Goal: Information Seeking & Learning: Check status

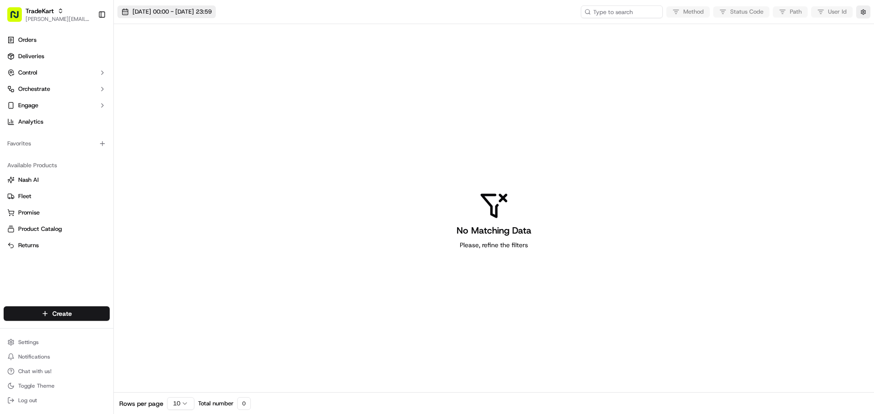
click at [187, 14] on span "18/09/2025 00:00 - 18/09/2025 23:59" at bounding box center [171, 12] width 79 height 8
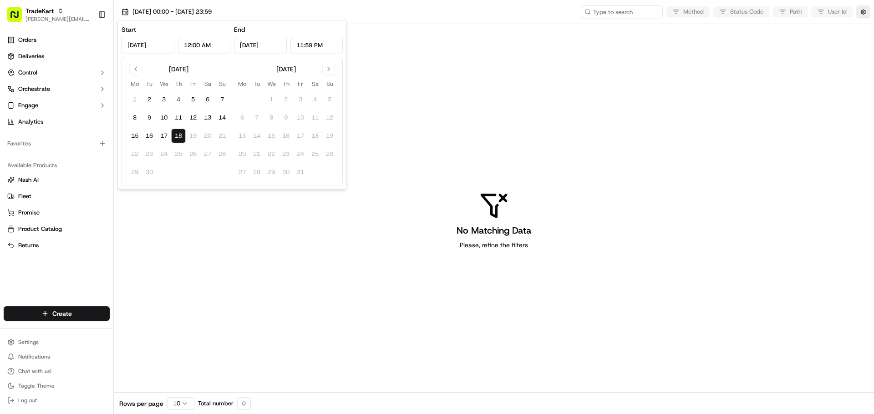
click at [178, 133] on button "18" at bounding box center [178, 136] width 15 height 15
click at [384, 106] on div "No Matching Data Please, refine the filters" at bounding box center [494, 220] width 760 height 393
click at [864, 14] on button "button" at bounding box center [863, 11] width 14 height 13
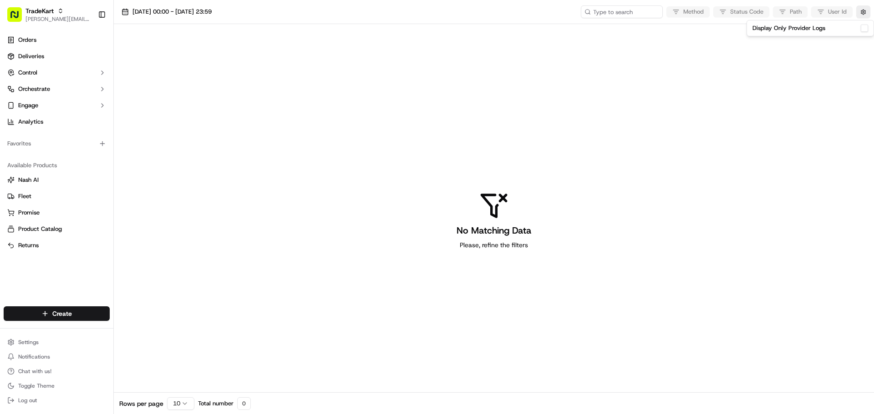
click at [822, 29] on label "Display Only Provider Logs" at bounding box center [788, 28] width 73 height 8
click at [860, 29] on button "Display Only Provider Logs" at bounding box center [863, 28] width 7 height 7
click at [864, 29] on button "Display Only Provider Logs" at bounding box center [863, 28] width 7 height 7
click at [152, 8] on span "18/09/2025 00:00 - 18/09/2025 23:59" at bounding box center [171, 12] width 79 height 8
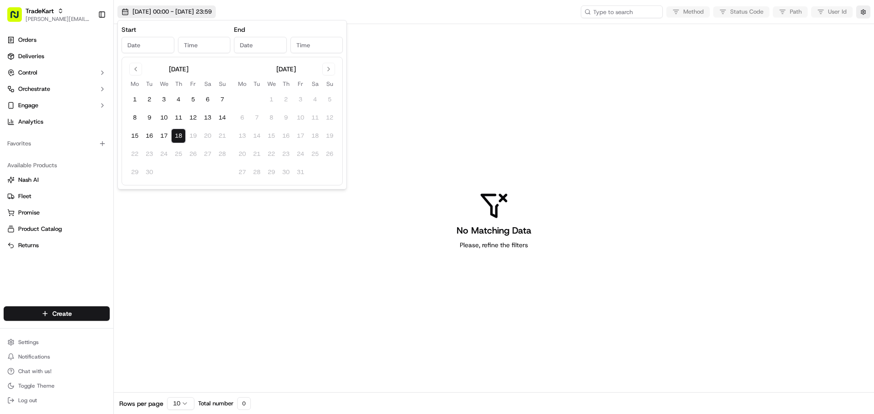
type input "Sep 18, 2025"
type input "12:00 AM"
type input "Sep 18, 2025"
type input "11:59 PM"
click at [169, 137] on button "17" at bounding box center [164, 136] width 15 height 15
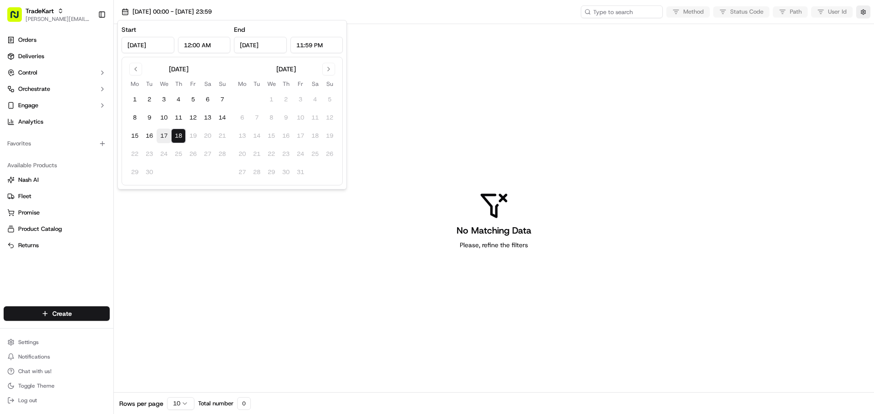
type input "Sep 17, 2025"
click at [205, 241] on div "No Matching Data Please, refine the filters" at bounding box center [494, 220] width 760 height 393
click at [683, 11] on div "Method Status Code Path User Id" at bounding box center [725, 11] width 289 height 13
click at [162, 182] on div "No Matching Data Please, refine the filters" at bounding box center [494, 220] width 760 height 393
click at [44, 350] on ul "Settings Notifications Chat with us! Toggle Theme Log out" at bounding box center [57, 371] width 106 height 71
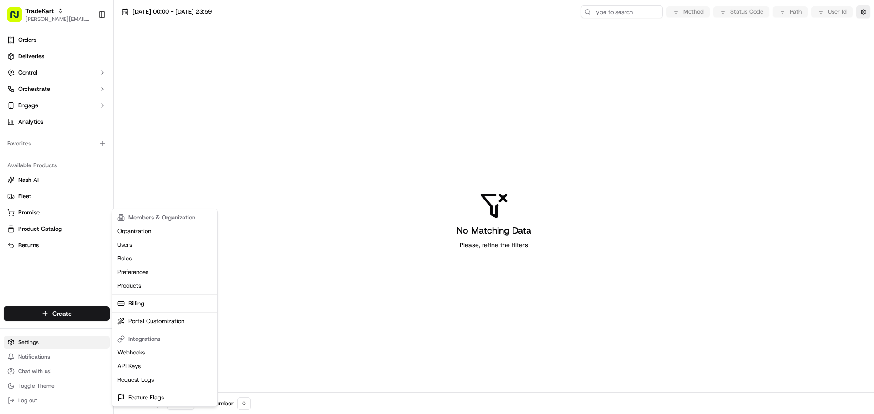
click at [43, 343] on html "TradeKart jeff@usenash.com Toggle Sidebar Orders Deliveries Control Orchestrate…" at bounding box center [437, 207] width 874 height 414
click at [234, 157] on html "TradeKart jeff@usenash.com Toggle Sidebar Orders Deliveries Control Orchestrate…" at bounding box center [437, 207] width 874 height 414
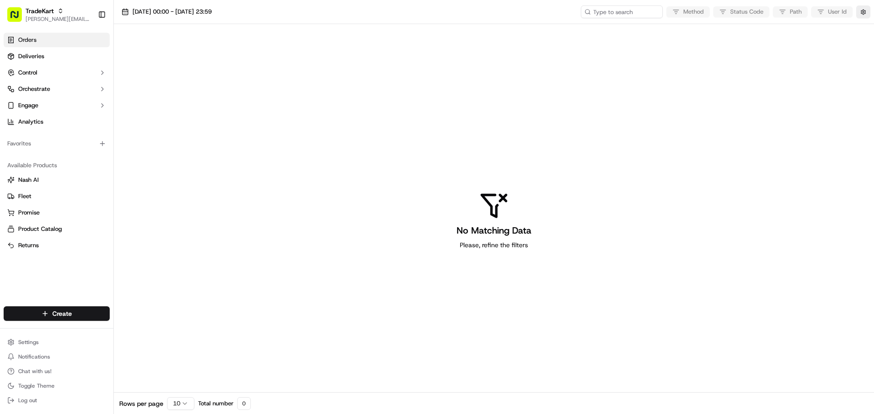
click at [38, 39] on link "Orders" at bounding box center [57, 40] width 106 height 15
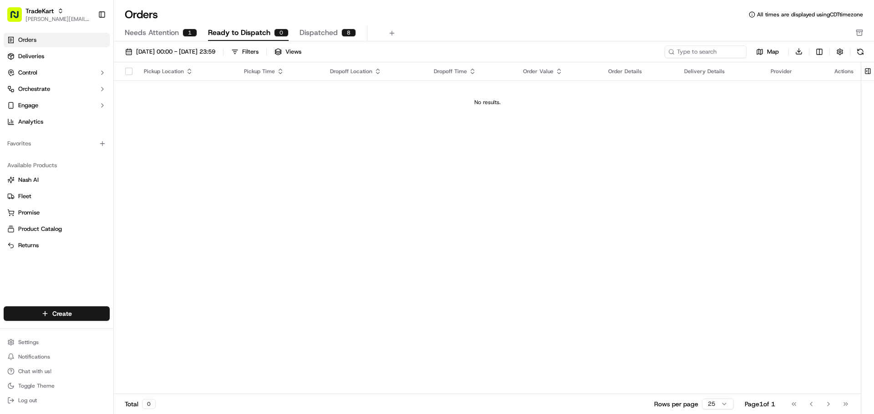
click at [164, 33] on span "Needs Attention" at bounding box center [152, 32] width 54 height 11
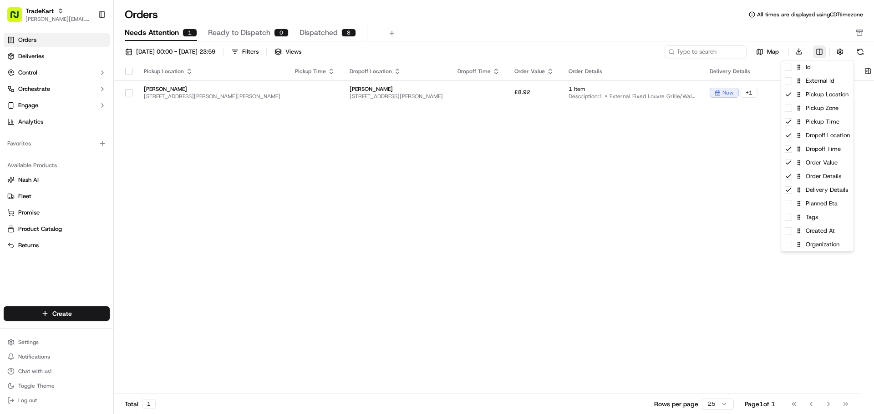
click at [821, 55] on html "TradeKart jeff@usenash.com Toggle Sidebar Orders Deliveries Control Orchestrate…" at bounding box center [437, 207] width 874 height 414
click at [790, 232] on span at bounding box center [787, 230] width 7 height 7
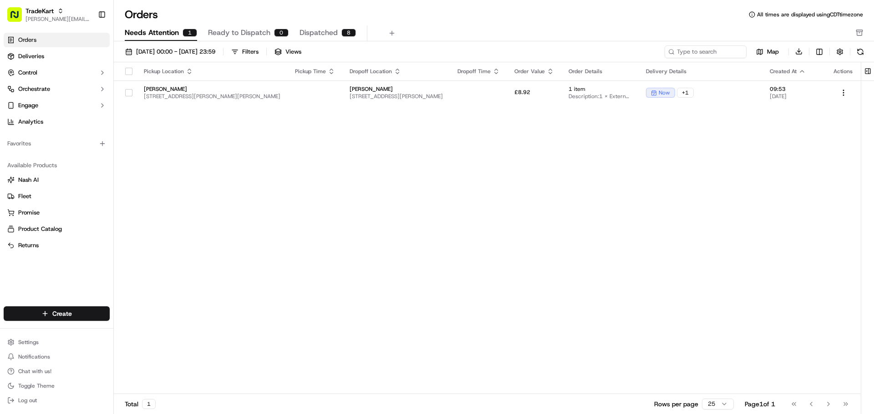
click at [562, 221] on html "TradeKart jeff@usenash.com Toggle Sidebar Orders Deliveries Control Orchestrate…" at bounding box center [437, 207] width 874 height 414
click at [842, 91] on html "TradeKart jeff@usenash.com Toggle Sidebar Orders Deliveries Control Orchestrate…" at bounding box center [437, 207] width 874 height 414
click at [689, 155] on html "TradeKart jeff@usenash.com Toggle Sidebar Orders Deliveries Control Orchestrate…" at bounding box center [437, 207] width 874 height 414
click at [507, 91] on td at bounding box center [478, 93] width 57 height 25
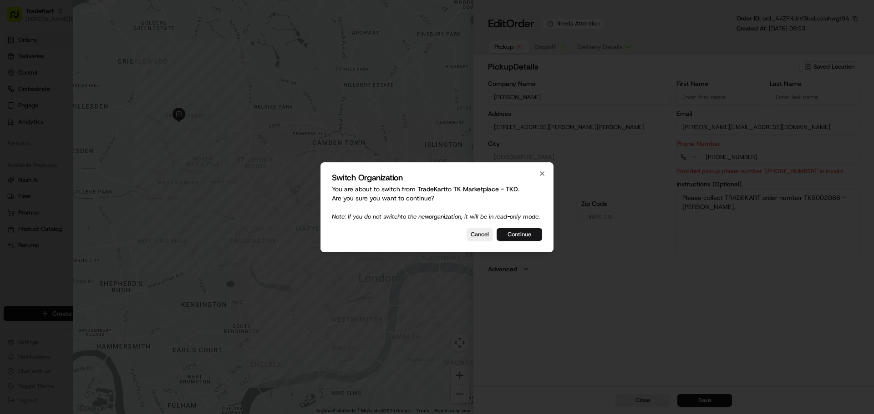
click at [523, 239] on button "Continue" at bounding box center [518, 234] width 45 height 13
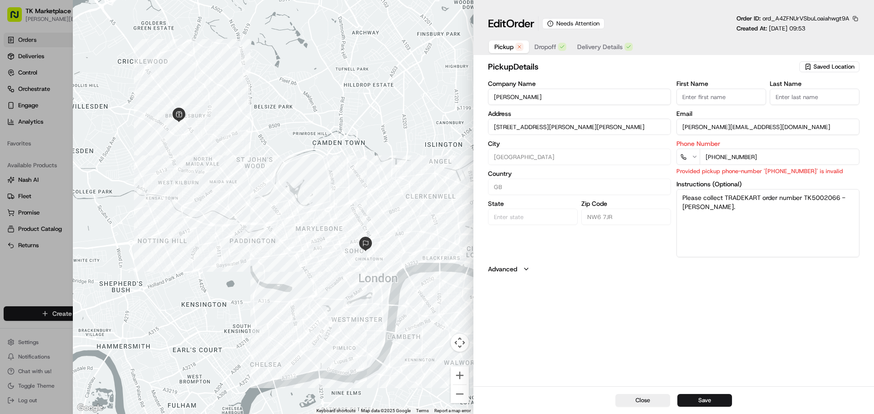
type input "+1"
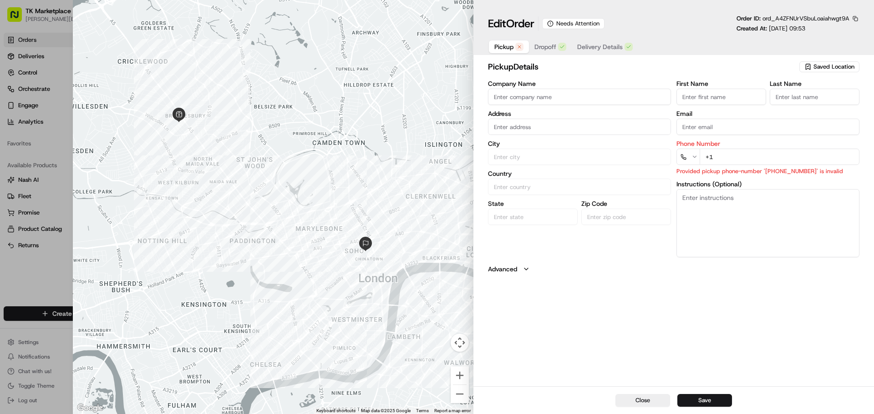
click at [49, 260] on div at bounding box center [437, 207] width 874 height 414
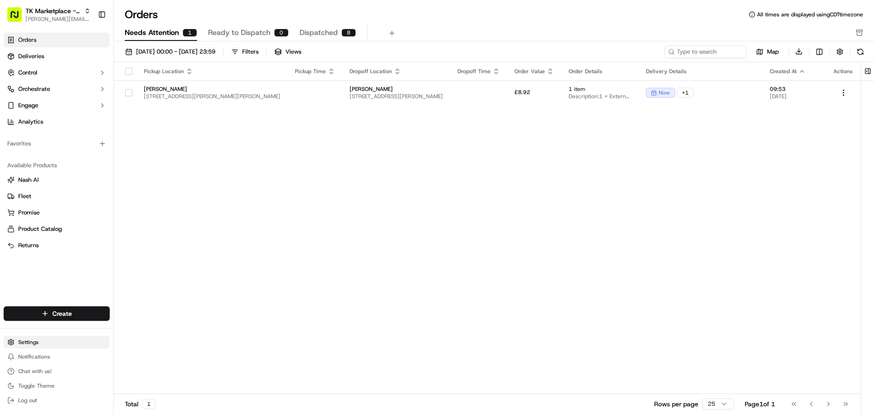
click at [61, 337] on html "TK Marketplace - TKD jeff@usenash.com Toggle Sidebar Orders Deliveries Control …" at bounding box center [437, 207] width 874 height 414
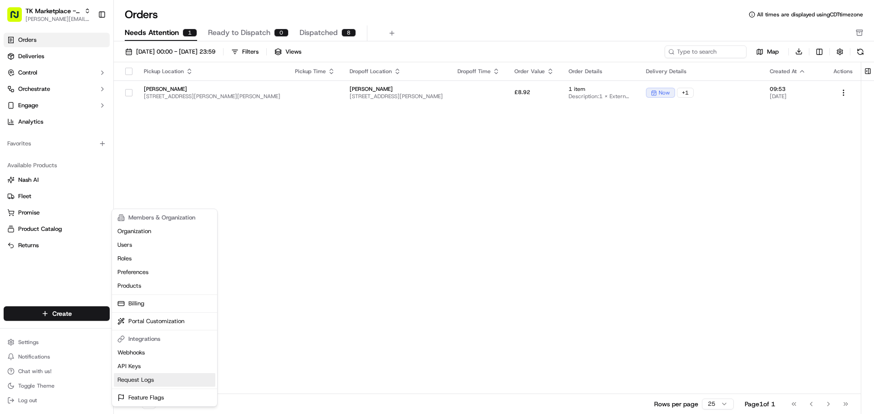
click at [153, 383] on link "Request Logs" at bounding box center [164, 381] width 101 height 14
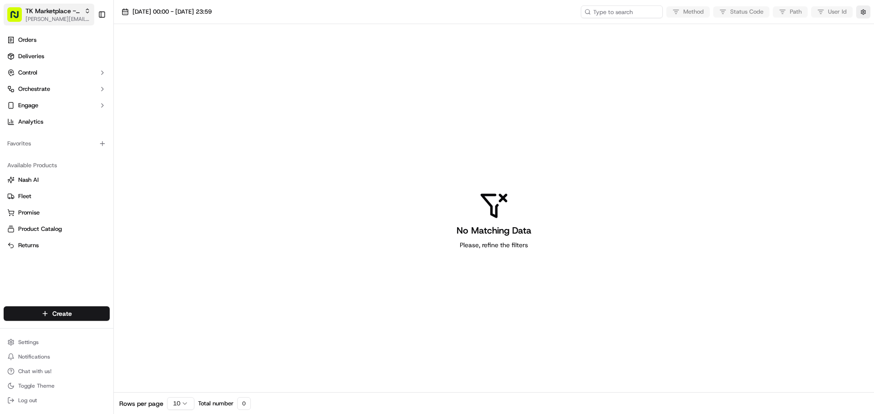
click at [61, 13] on span "TK Marketplace - TKD" at bounding box center [52, 10] width 55 height 9
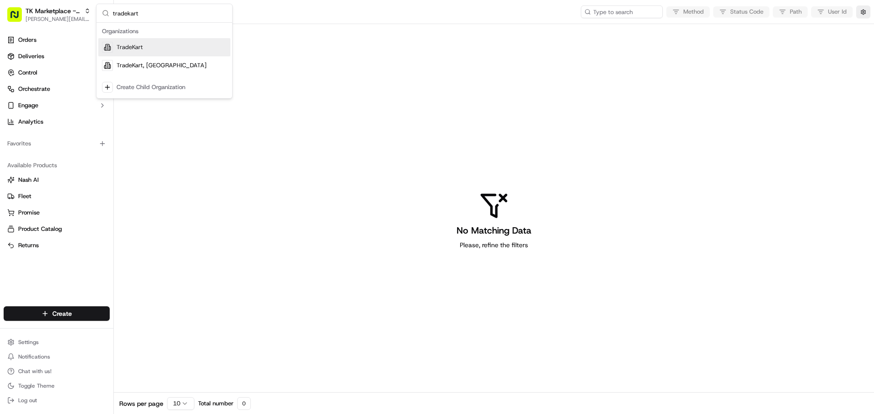
type input "tradekart"
click at [143, 49] on div "TradeKart" at bounding box center [164, 47] width 132 height 18
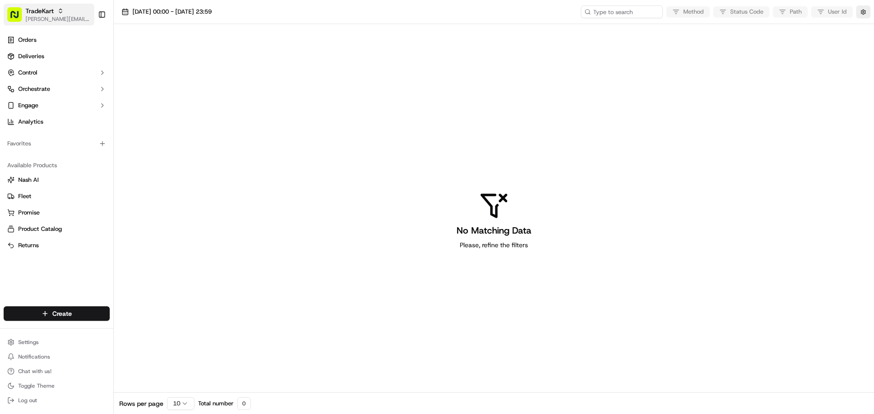
click at [50, 13] on span "TradeKart" at bounding box center [39, 10] width 28 height 9
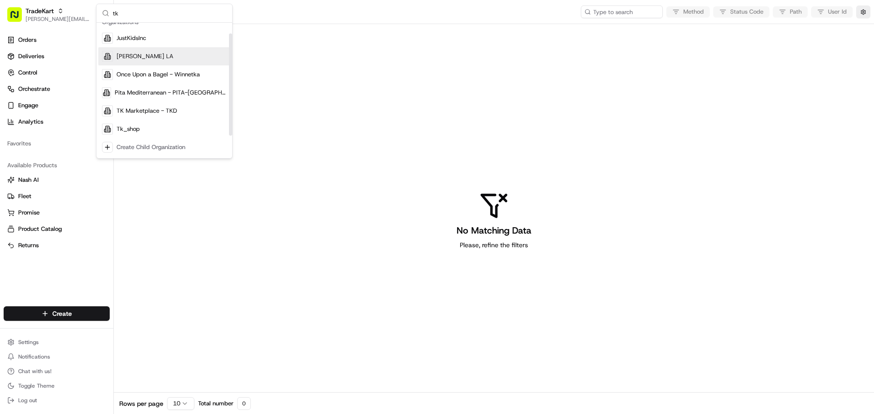
scroll to position [13, 0]
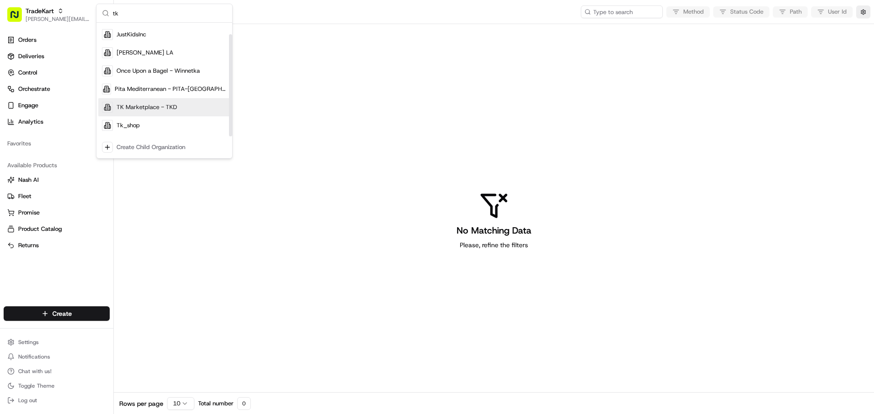
type input "tk"
click at [170, 111] on span "TK Marketplace - TKD" at bounding box center [146, 107] width 61 height 8
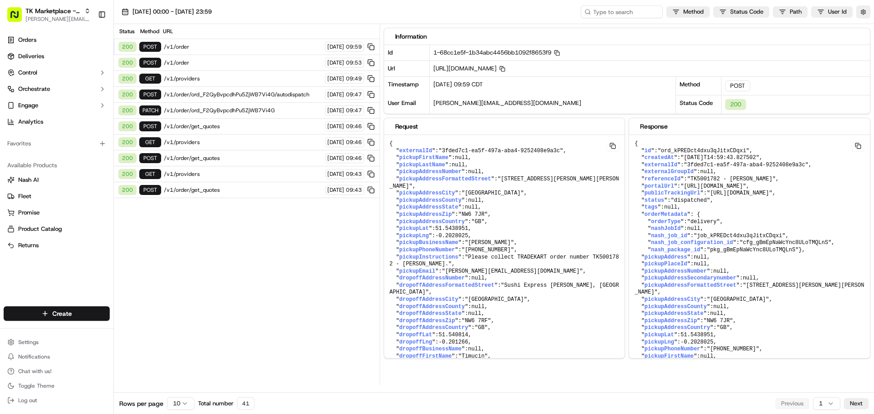
click at [247, 46] on span "/v1/order" at bounding box center [243, 46] width 158 height 7
click at [286, 47] on span "/v1/order" at bounding box center [243, 46] width 158 height 7
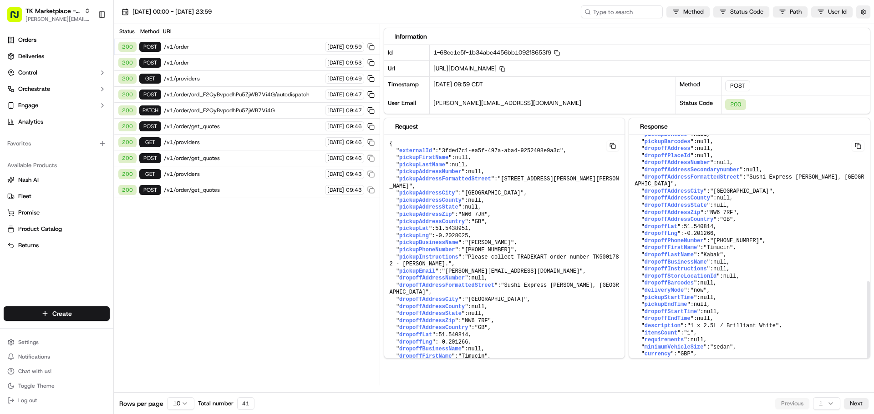
scroll to position [381, 0]
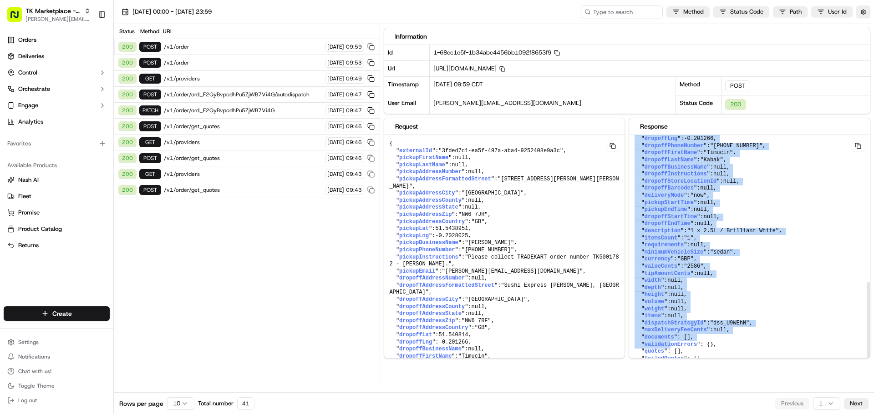
drag, startPoint x: 668, startPoint y: 348, endPoint x: 662, endPoint y: 358, distance: 11.0
click at [672, 380] on div "Information Id 1-68cc1e5f-1b34abc4456bb1092f8653f9 Copy 1-68cc1e5f-1b34abc4456b…" at bounding box center [629, 205] width 490 height 362
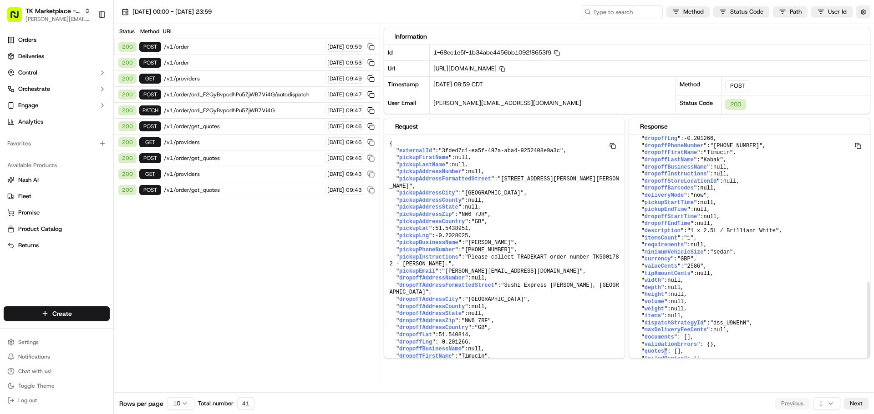
drag, startPoint x: 661, startPoint y: 348, endPoint x: 672, endPoint y: 347, distance: 10.6
click at [666, 349] on pre "{ " id ": "ord_kPREDct4dxu3qJitxCDqxi" , " createdAt ": "2025-09-18T14:59:43.82…" at bounding box center [749, 71] width 241 height 607
click at [694, 340] on pre "{ " id ": "ord_kPREDct4dxu3qJitxCDqxi" , " createdAt ": "2025-09-18T14:59:43.82…" at bounding box center [749, 71] width 241 height 607
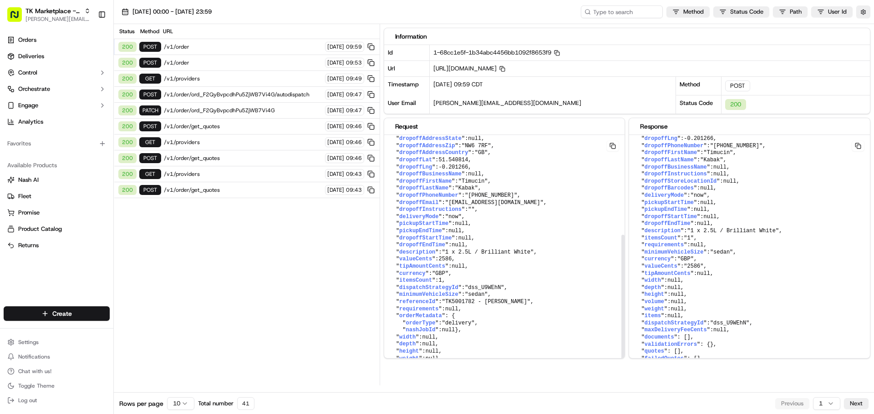
scroll to position [182, 0]
drag, startPoint x: 470, startPoint y: 306, endPoint x: 419, endPoint y: 353, distance: 69.2
click at [419, 353] on pre "{ " externalId ": "3fded7c1-ea5f-497a-aba4-9252408e9a3c" , " pickupFirstName ":…" at bounding box center [504, 167] width 241 height 415
click at [237, 61] on span "/v1/order" at bounding box center [243, 62] width 158 height 7
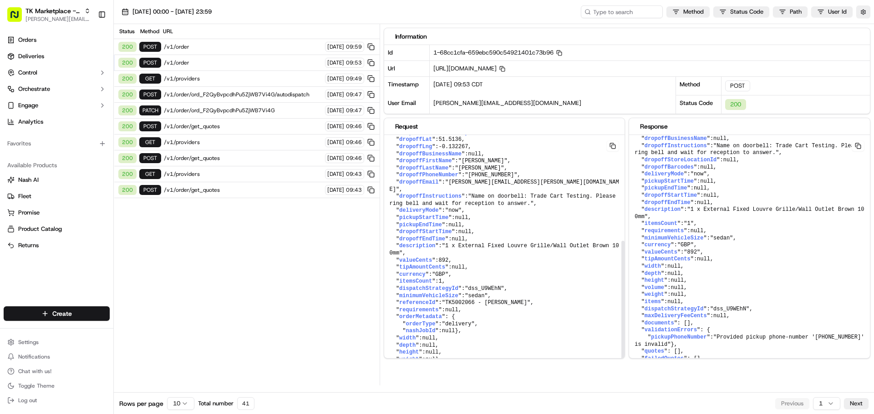
scroll to position [189, 0]
click at [212, 46] on span "/v1/order" at bounding box center [243, 46] width 158 height 7
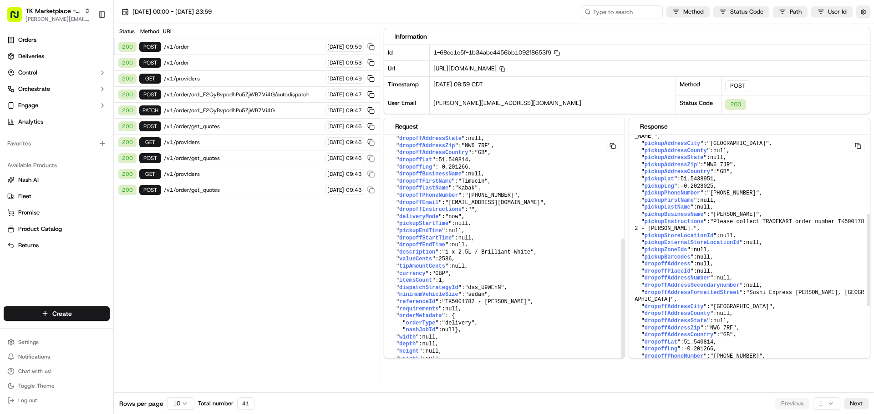
scroll to position [273, 0]
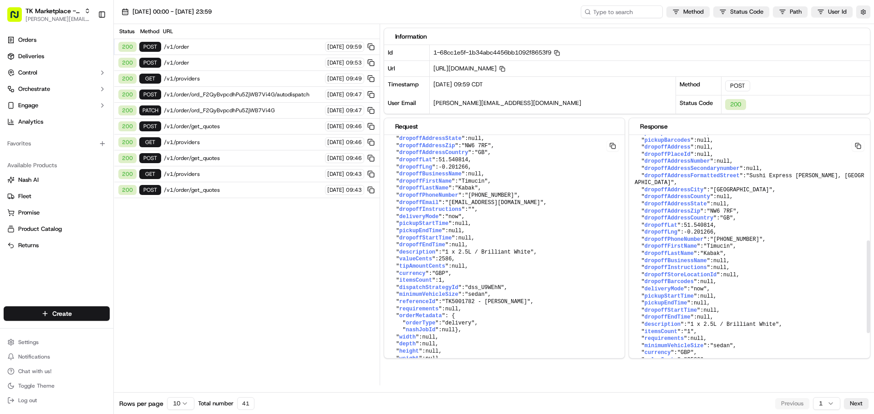
click at [858, 146] on button at bounding box center [857, 146] width 13 height 11
click at [242, 81] on span "/v1/providers" at bounding box center [243, 78] width 158 height 7
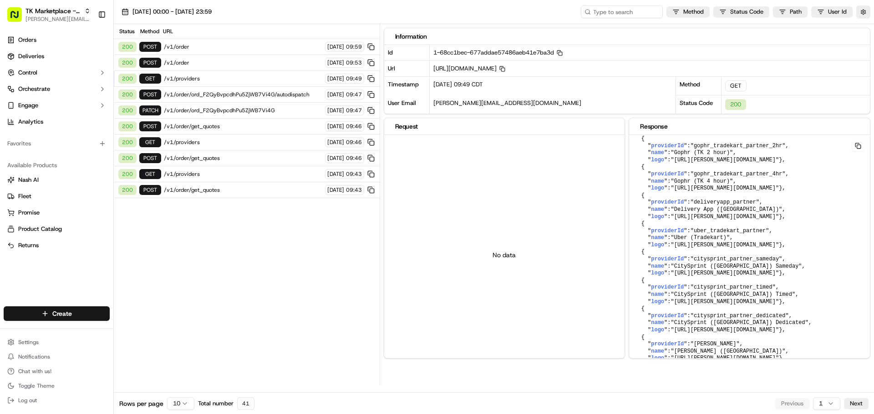
scroll to position [140, 0]
click at [237, 60] on span "/v1/order" at bounding box center [243, 62] width 158 height 7
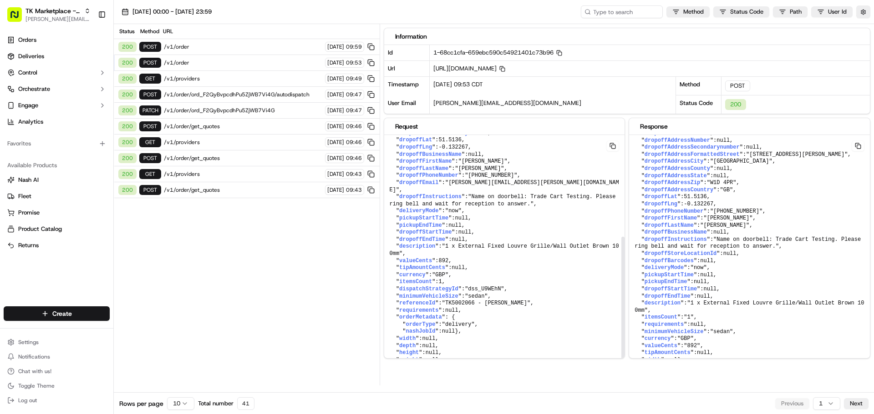
scroll to position [189, 0]
click at [857, 146] on button at bounding box center [857, 146] width 13 height 11
click at [205, 46] on span "/v1/order" at bounding box center [243, 46] width 158 height 7
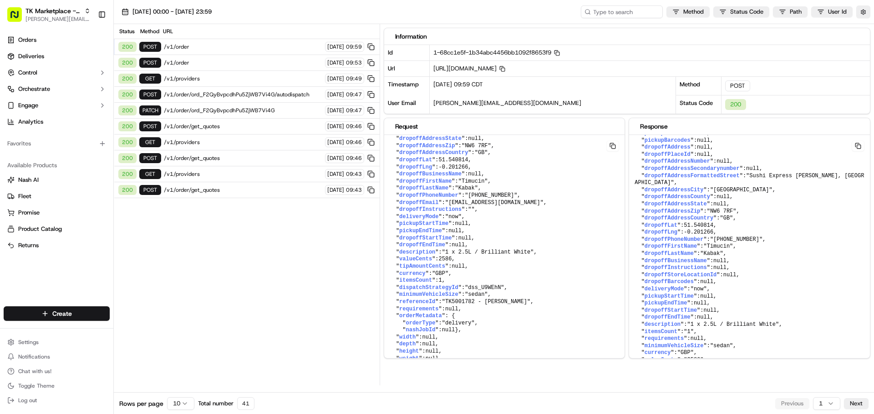
scroll to position [182, 0]
click at [830, 406] on html "TK Marketplace - TKD jeff@usenash.com Toggle Sidebar Orders Deliveries Control …" at bounding box center [437, 207] width 874 height 414
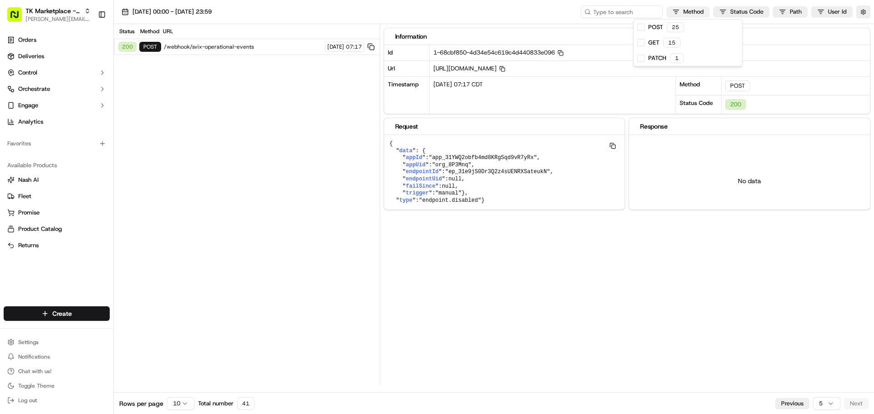
click at [683, 9] on html "TK Marketplace - TKD jeff@usenash.com Toggle Sidebar Orders Deliveries Control …" at bounding box center [437, 207] width 874 height 414
click at [638, 27] on span at bounding box center [640, 27] width 7 height 7
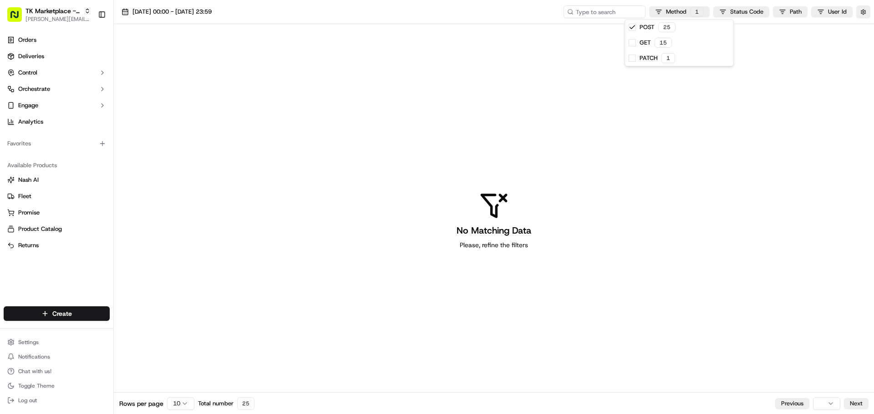
click at [798, 407] on html "TK Marketplace - TKD jeff@usenash.com Toggle Sidebar Orders Deliveries Control …" at bounding box center [437, 207] width 874 height 414
click at [819, 404] on html "TK Marketplace - TKD jeff@usenash.com Toggle Sidebar Orders Deliveries Control …" at bounding box center [437, 207] width 874 height 414
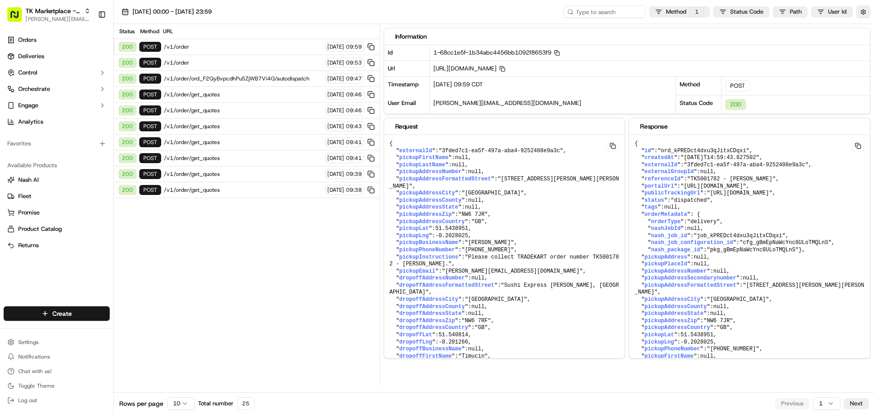
click at [831, 401] on html "TK Marketplace - TKD jeff@usenash.com Toggle Sidebar Orders Deliveries Control …" at bounding box center [437, 207] width 874 height 414
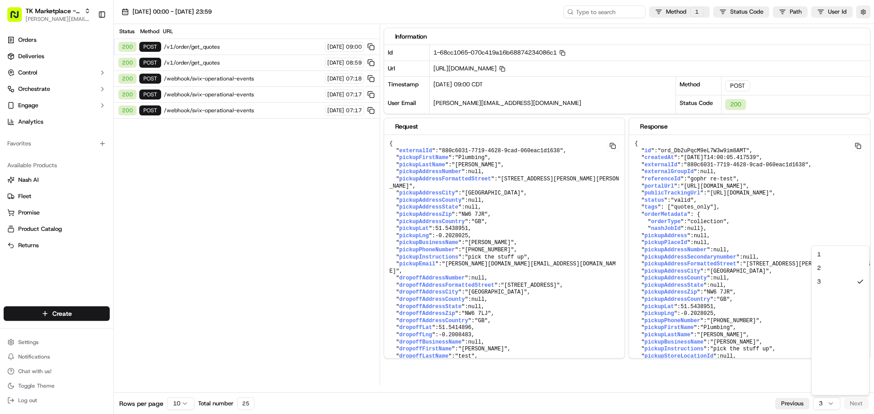
click at [827, 404] on html "TK Marketplace - TKD jeff@usenash.com Toggle Sidebar Orders Deliveries Control …" at bounding box center [437, 207] width 874 height 414
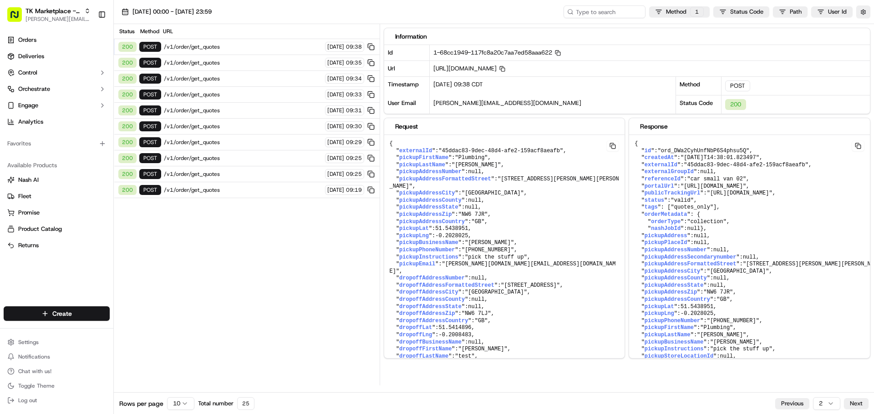
click at [235, 188] on span "/v1/order/get_quotes" at bounding box center [243, 190] width 158 height 7
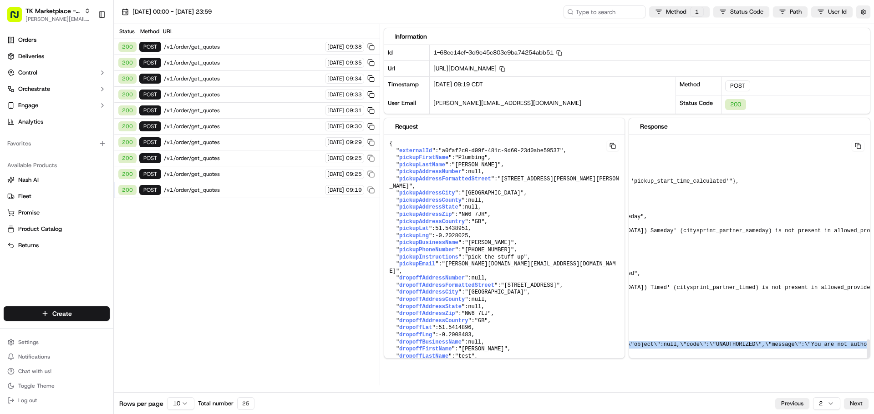
scroll to position [1381, 257]
drag, startPoint x: 695, startPoint y: 340, endPoint x: 818, endPoint y: 346, distance: 123.4
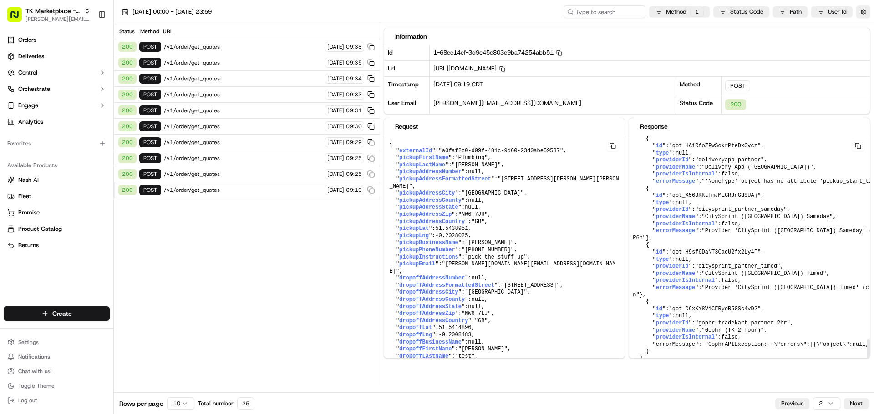
scroll to position [1381, 0]
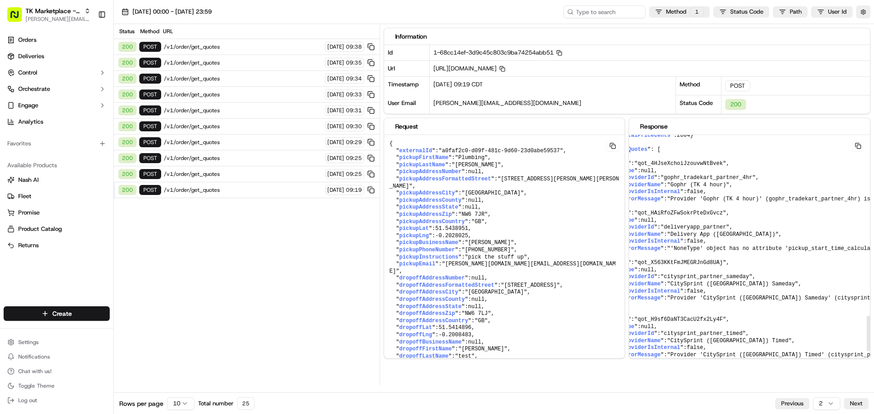
scroll to position [1199, 36]
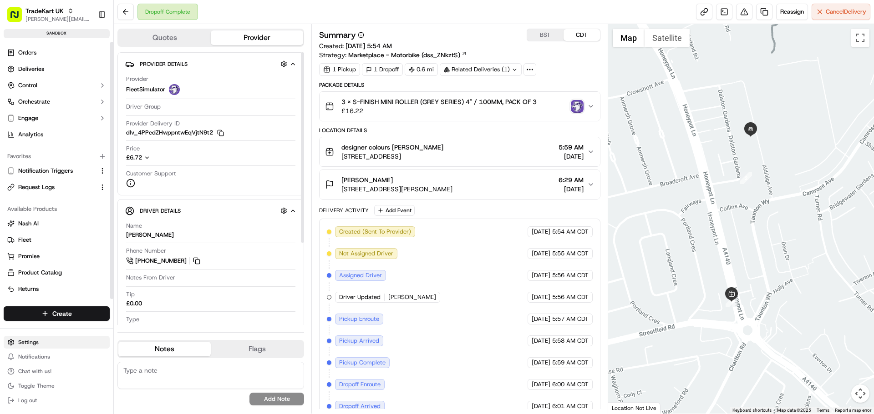
click at [44, 340] on html "TradeKart UK [PERSON_NAME][EMAIL_ADDRESS][DOMAIN_NAME] Toggle Sidebar sandbox O…" at bounding box center [437, 207] width 874 height 414
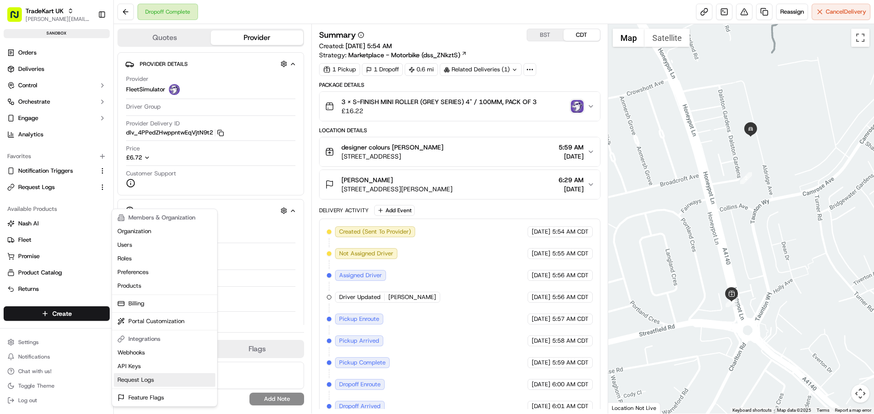
click at [142, 381] on link "Request Logs" at bounding box center [164, 381] width 101 height 14
